Goal: Transaction & Acquisition: Purchase product/service

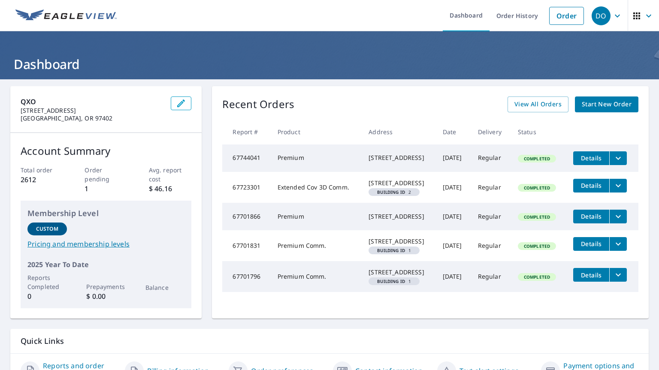
click at [553, 17] on link "Order" at bounding box center [566, 16] width 35 height 18
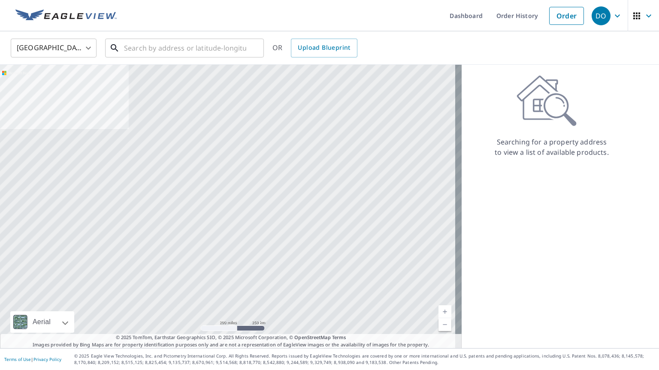
click at [236, 48] on input "text" at bounding box center [185, 48] width 122 height 24
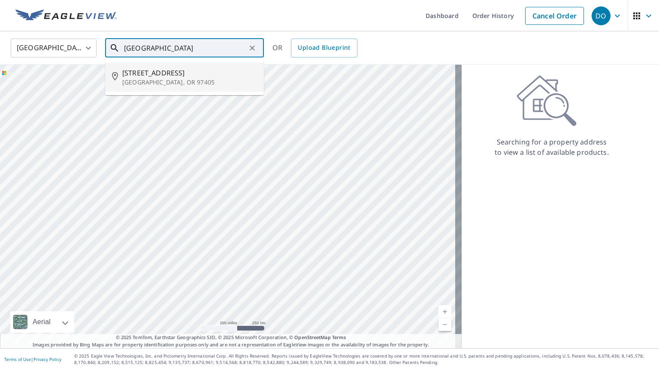
click at [202, 71] on span "[STREET_ADDRESS]" at bounding box center [189, 73] width 135 height 10
type input "[STREET_ADDRESS]"
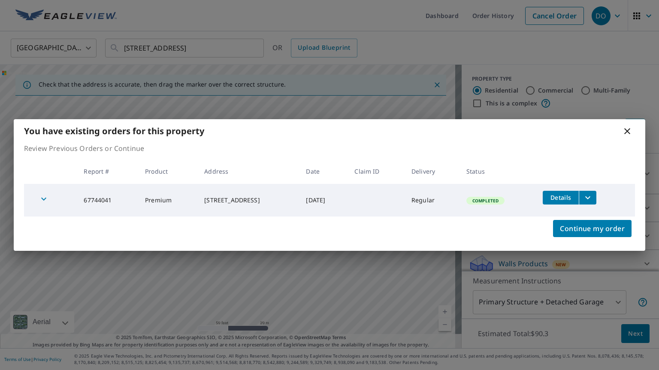
click at [611, 225] on span "Continue my order" at bounding box center [592, 229] width 65 height 12
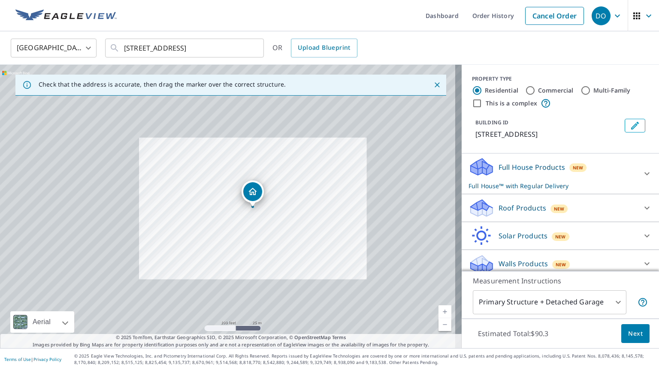
drag, startPoint x: 169, startPoint y: 165, endPoint x: 209, endPoint y: 180, distance: 43.3
click at [209, 180] on div "[STREET_ADDRESS]" at bounding box center [231, 207] width 462 height 284
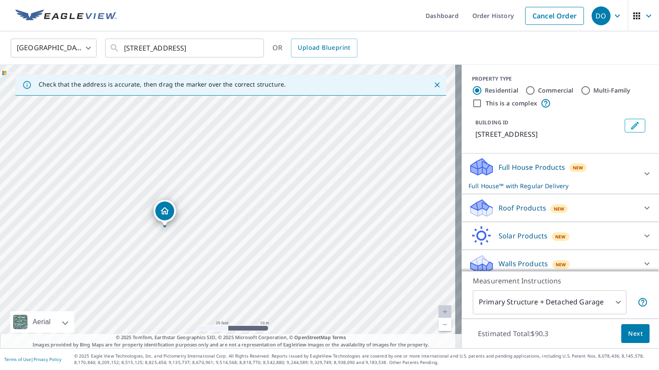
drag, startPoint x: 344, startPoint y: 210, endPoint x: 166, endPoint y: 209, distance: 177.2
drag, startPoint x: 205, startPoint y: 140, endPoint x: 185, endPoint y: 208, distance: 70.3
click at [185, 208] on div "[STREET_ADDRESS]" at bounding box center [231, 207] width 462 height 284
click at [558, 204] on div "New" at bounding box center [559, 208] width 18 height 10
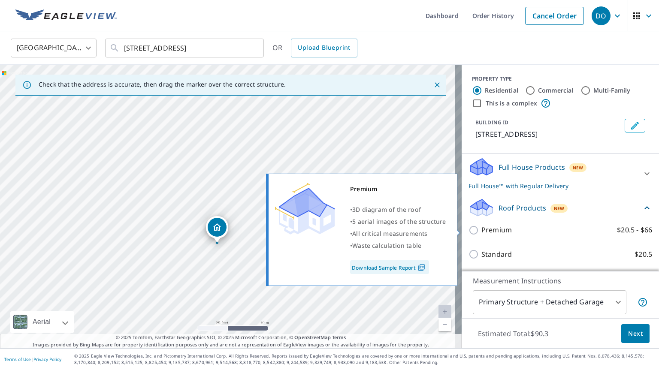
click at [468, 229] on input "Premium $20.5 - $66" at bounding box center [474, 230] width 13 height 10
checkbox input "true"
checkbox input "false"
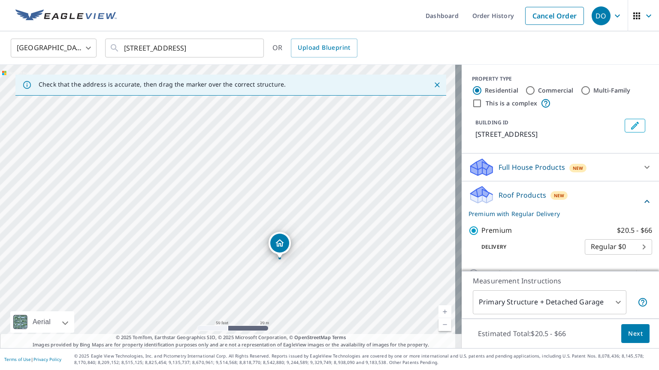
drag, startPoint x: 311, startPoint y: 156, endPoint x: 332, endPoint y: 242, distance: 87.9
click at [332, 242] on div "[STREET_ADDRESS]" at bounding box center [231, 207] width 462 height 284
drag, startPoint x: 362, startPoint y: 139, endPoint x: 311, endPoint y: 133, distance: 51.5
click at [339, 85] on div "Check that the address is accurate, then drag the marker over the correct struc…" at bounding box center [231, 207] width 462 height 284
drag, startPoint x: 277, startPoint y: 214, endPoint x: 305, endPoint y: 51, distance: 165.5
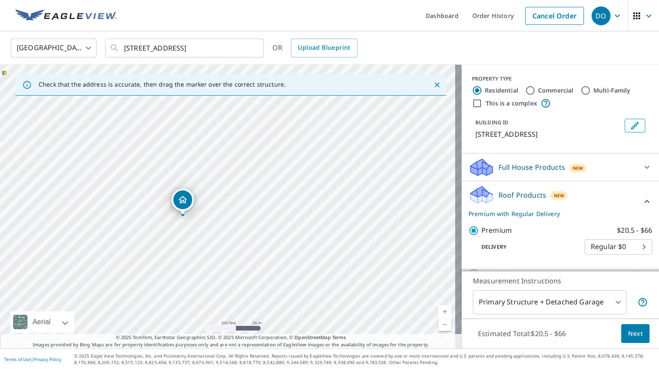
click at [305, 51] on div "[GEOGRAPHIC_DATA] [GEOGRAPHIC_DATA] ​ [STREET_ADDRESS] ​ OR Upload Blueprint Ch…" at bounding box center [329, 189] width 659 height 317
drag, startPoint x: 257, startPoint y: 233, endPoint x: 296, endPoint y: 62, distance: 174.9
click at [295, 65] on div "[STREET_ADDRESS]" at bounding box center [231, 207] width 462 height 284
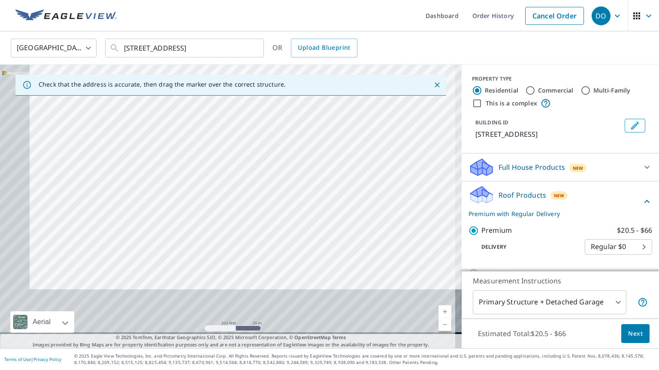
drag, startPoint x: 269, startPoint y: 261, endPoint x: 326, endPoint y: 97, distance: 173.5
click at [326, 97] on div "[STREET_ADDRESS]" at bounding box center [231, 207] width 462 height 284
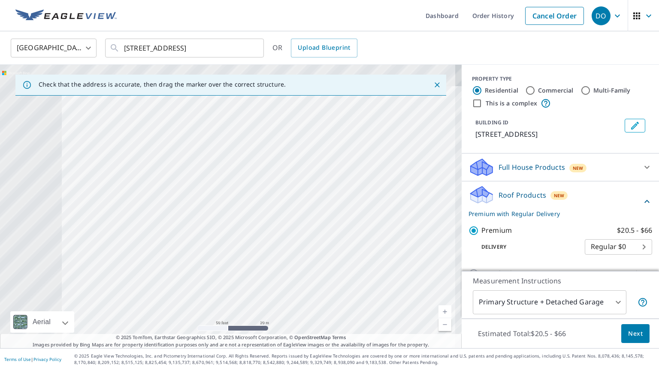
drag, startPoint x: 161, startPoint y: 142, endPoint x: 266, endPoint y: 206, distance: 123.2
click at [266, 206] on div "[STREET_ADDRESS]" at bounding box center [231, 207] width 462 height 284
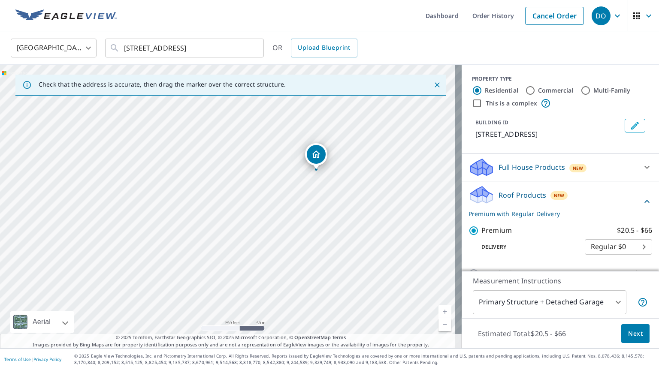
drag, startPoint x: 338, startPoint y: 145, endPoint x: 318, endPoint y: 200, distance: 58.8
click at [318, 200] on div "[STREET_ADDRESS]" at bounding box center [231, 207] width 462 height 284
drag, startPoint x: 326, startPoint y: 172, endPoint x: 321, endPoint y: 186, distance: 14.7
click at [321, 186] on div "[STREET_ADDRESS]" at bounding box center [231, 207] width 462 height 284
drag, startPoint x: 317, startPoint y: 173, endPoint x: 295, endPoint y: 245, distance: 75.3
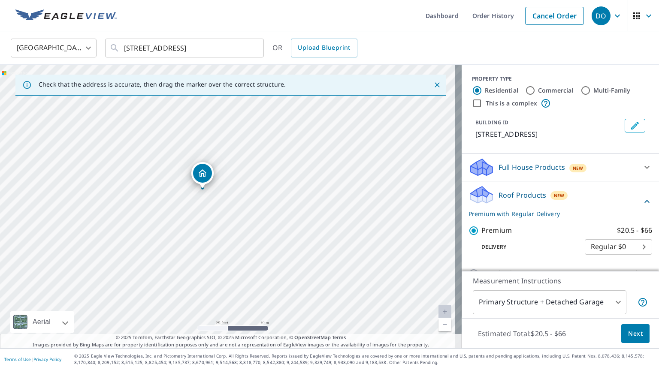
click at [628, 329] on span "Next" at bounding box center [635, 334] width 15 height 11
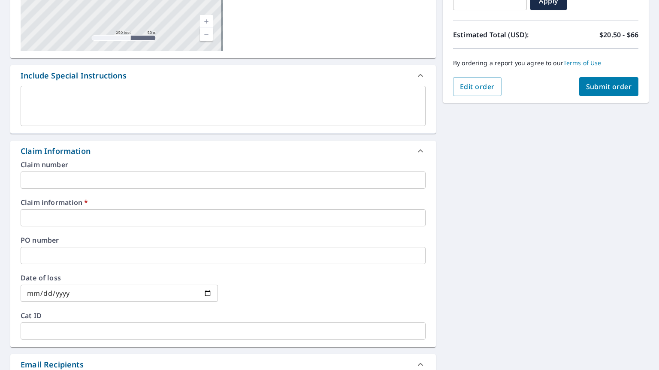
scroll to position [172, 0]
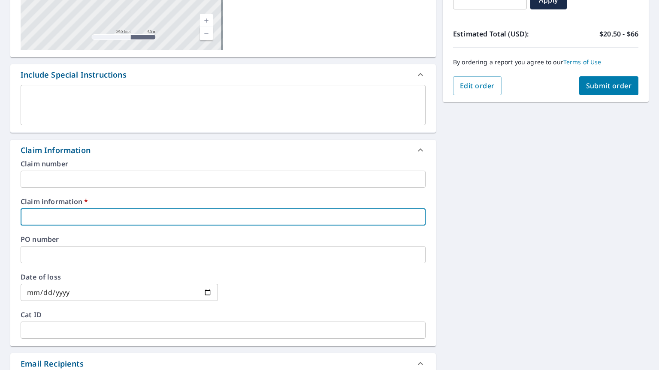
click at [122, 219] on input "text" at bounding box center [223, 216] width 405 height 17
type input "3"
checkbox input "true"
type input "39"
checkbox input "true"
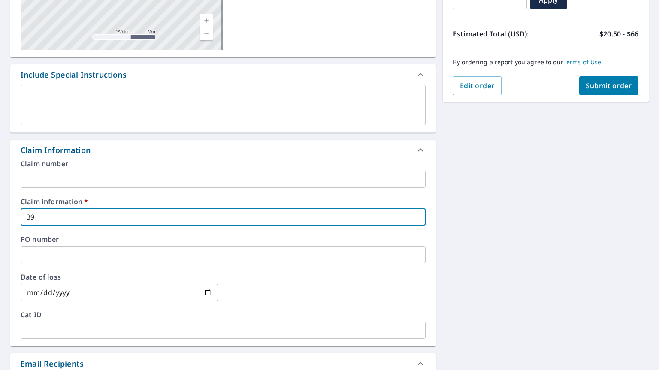
type input "390"
checkbox input "true"
type input "3906"
checkbox input "true"
type input "39064"
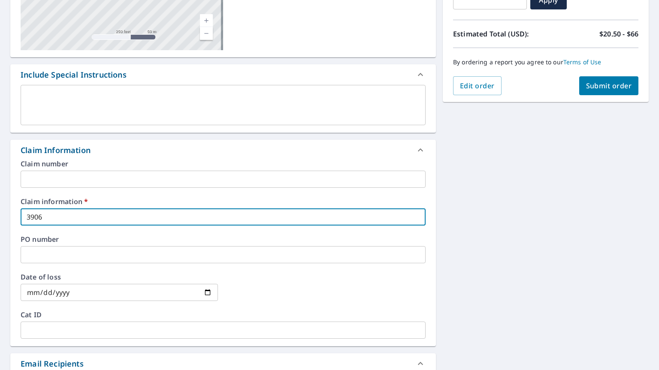
checkbox input "true"
type input "390645"
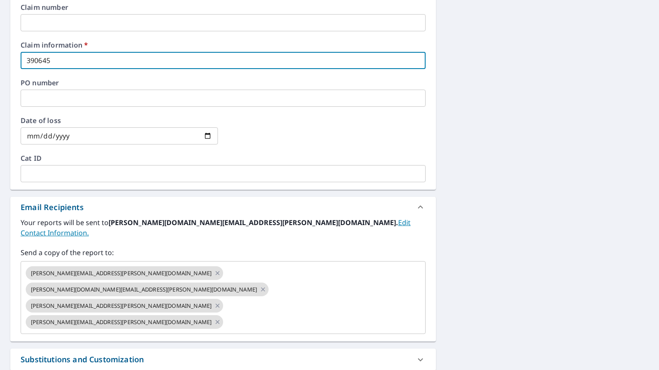
scroll to position [343, 0]
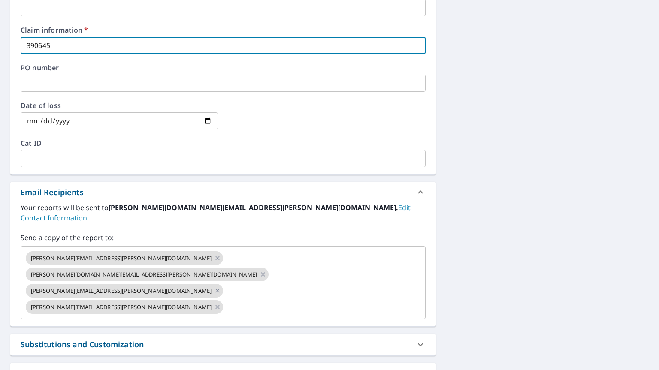
click at [221, 286] on icon at bounding box center [217, 290] width 7 height 9
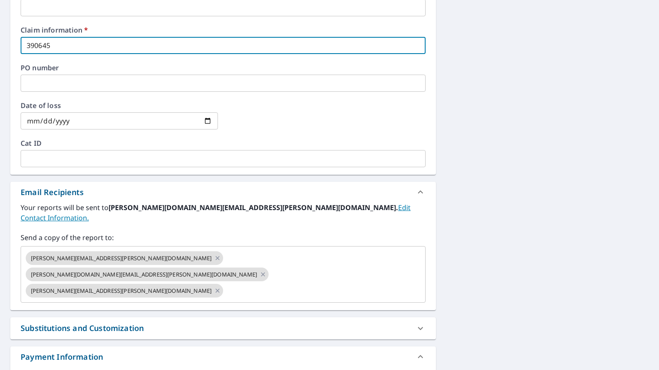
click at [219, 289] on icon at bounding box center [217, 291] width 4 height 4
checkbox input "true"
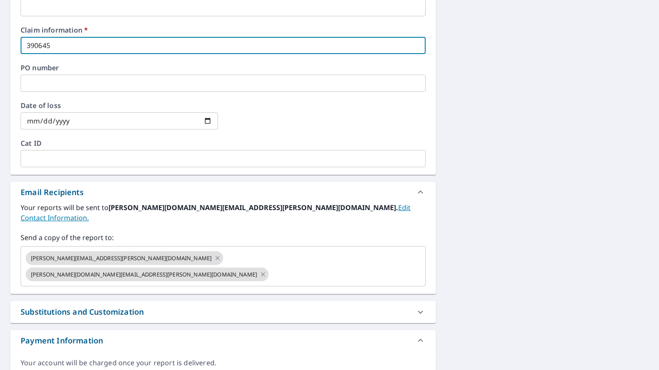
type input "390645"
click at [280, 266] on input "text" at bounding box center [339, 274] width 139 height 16
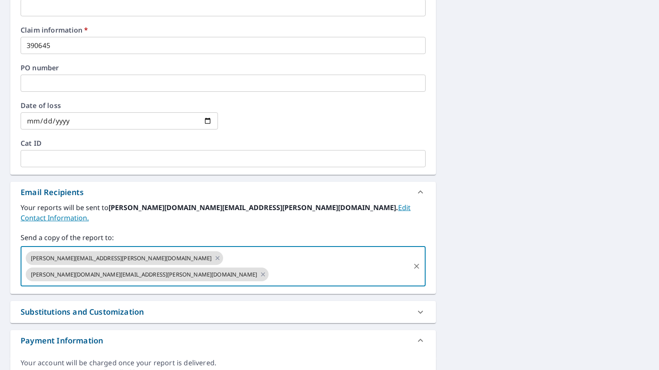
type input "[PERSON_NAME][EMAIL_ADDRESS][DOMAIN_NAME]"
click at [308, 266] on input "[PERSON_NAME][EMAIL_ADDRESS][DOMAIN_NAME]" at bounding box center [339, 274] width 139 height 16
checkbox input "true"
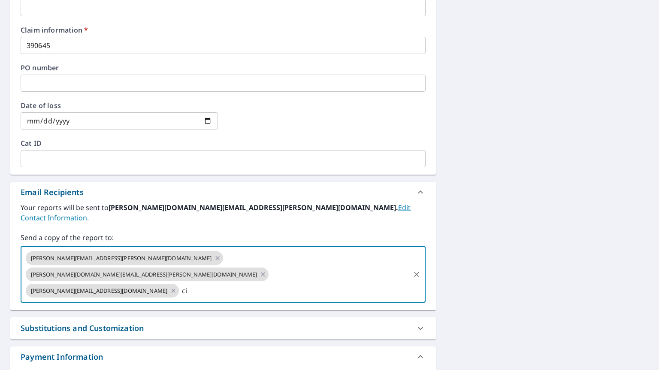
type input "c"
paste input "TF18960"
type input "T"
paste input "[EMAIL_ADDRESS][DOMAIN_NAME]"
type input "[EMAIL_ADDRESS][DOMAIN_NAME]"
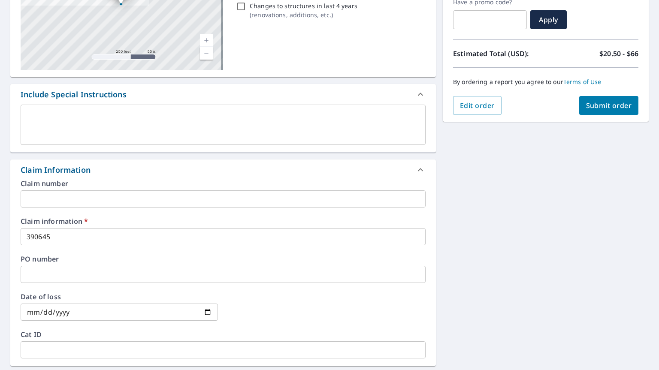
scroll to position [0, 0]
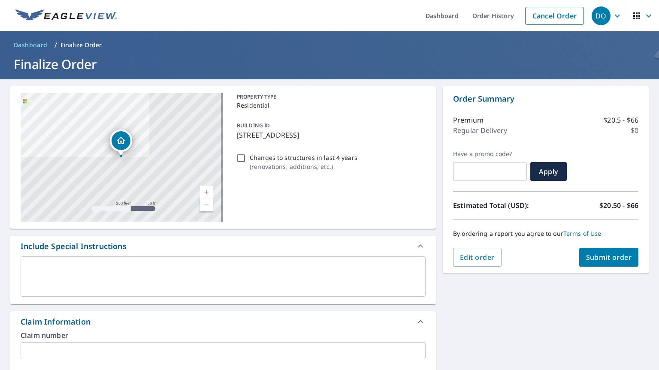
click at [610, 257] on span "Submit order" at bounding box center [609, 257] width 46 height 9
checkbox input "true"
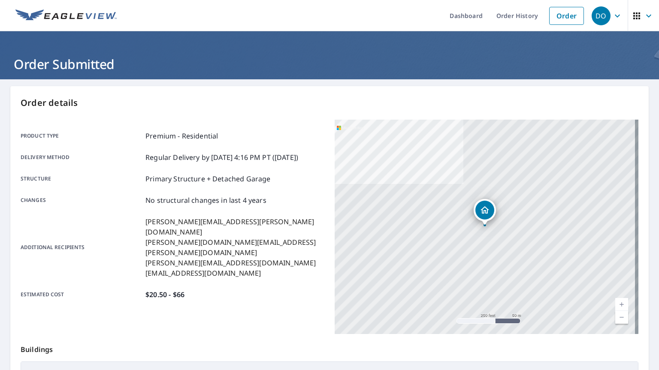
scroll to position [134, 0]
